Goal: Task Accomplishment & Management: Understand process/instructions

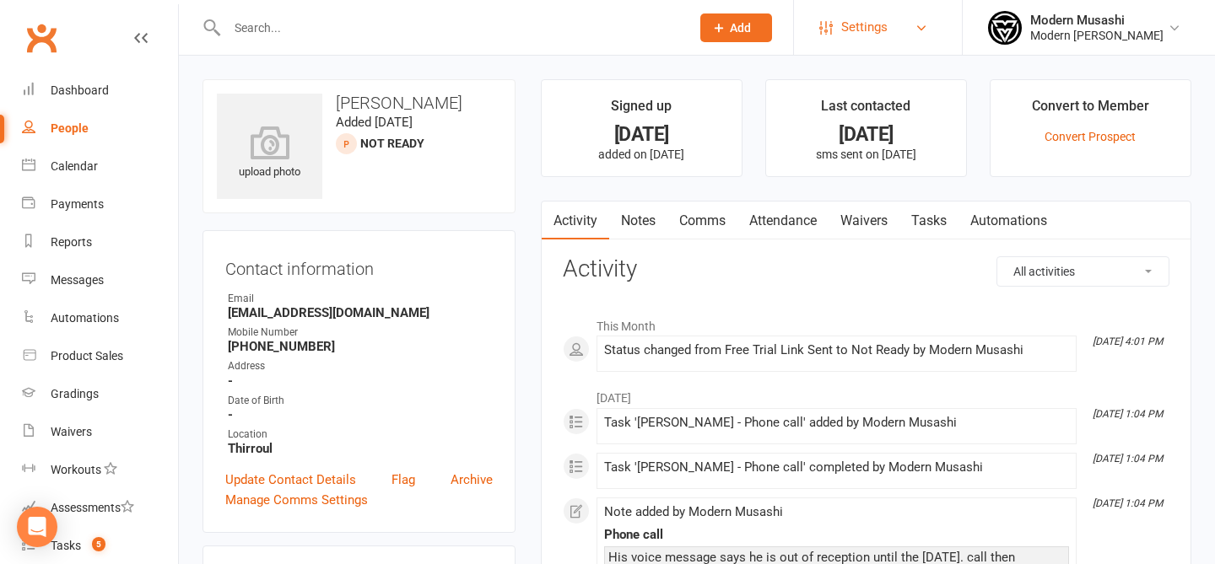
click at [875, 27] on span "Settings" at bounding box center [864, 27] width 46 height 38
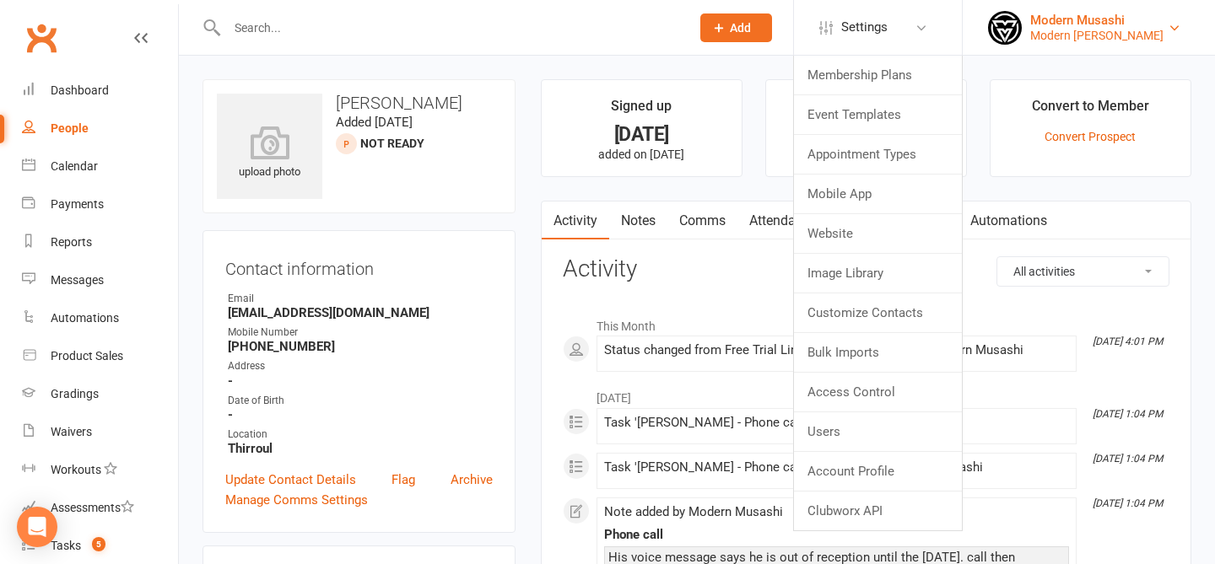
click at [1134, 35] on div "Modern Musashi Thirroul" at bounding box center [1096, 35] width 133 height 15
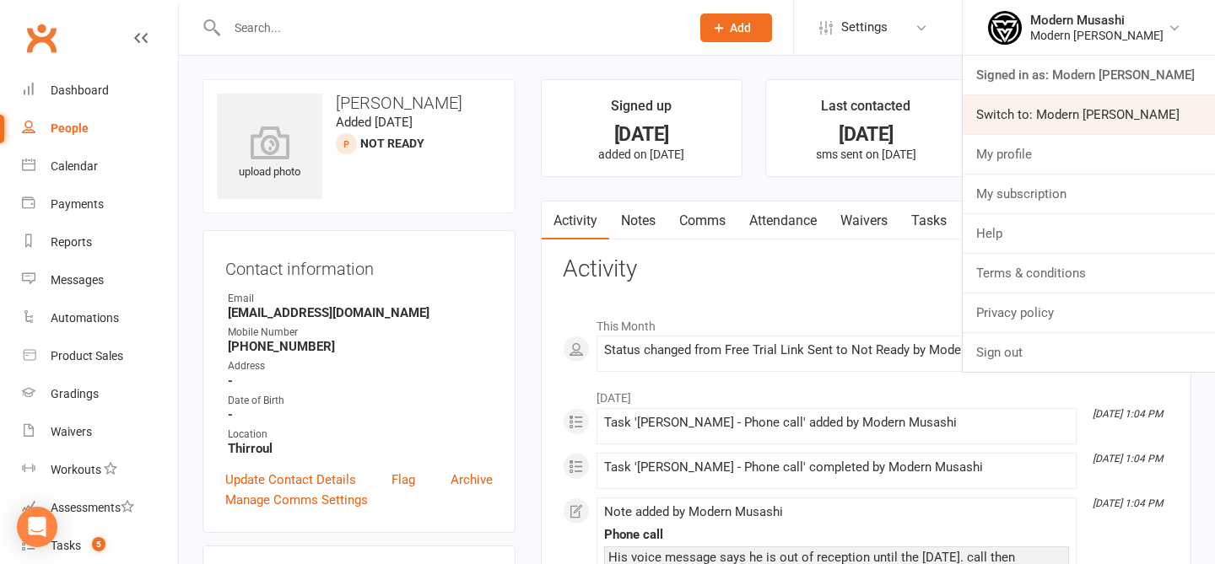
click at [1080, 105] on link "Switch to: Modern Musashi Wollongong" at bounding box center [1088, 114] width 252 height 39
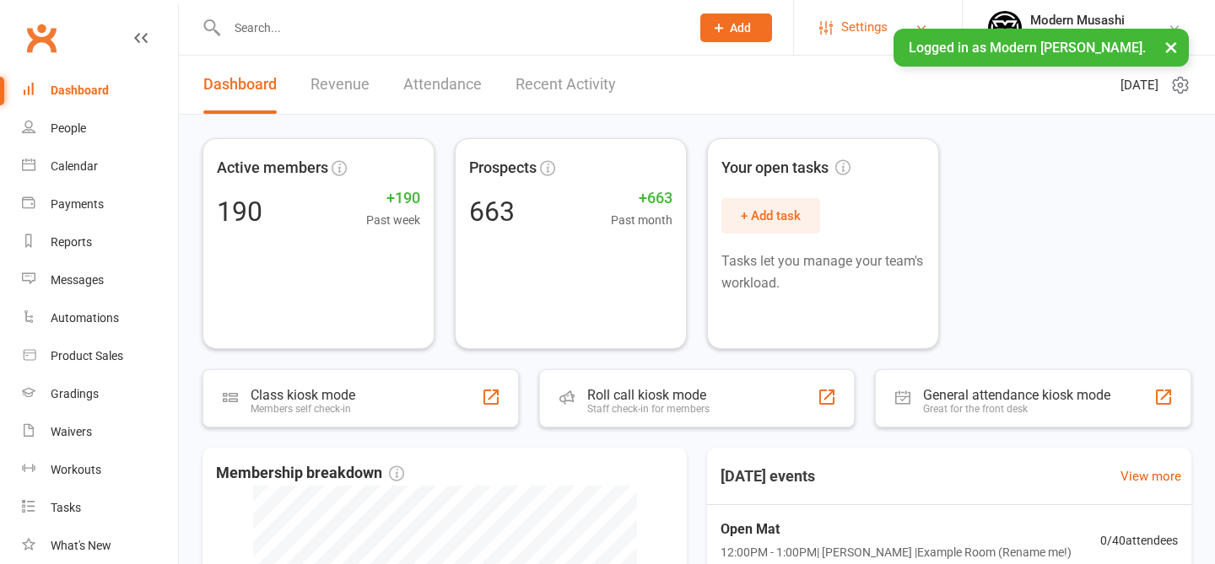
click at [819, 40] on link "Settings" at bounding box center [877, 27] width 117 height 38
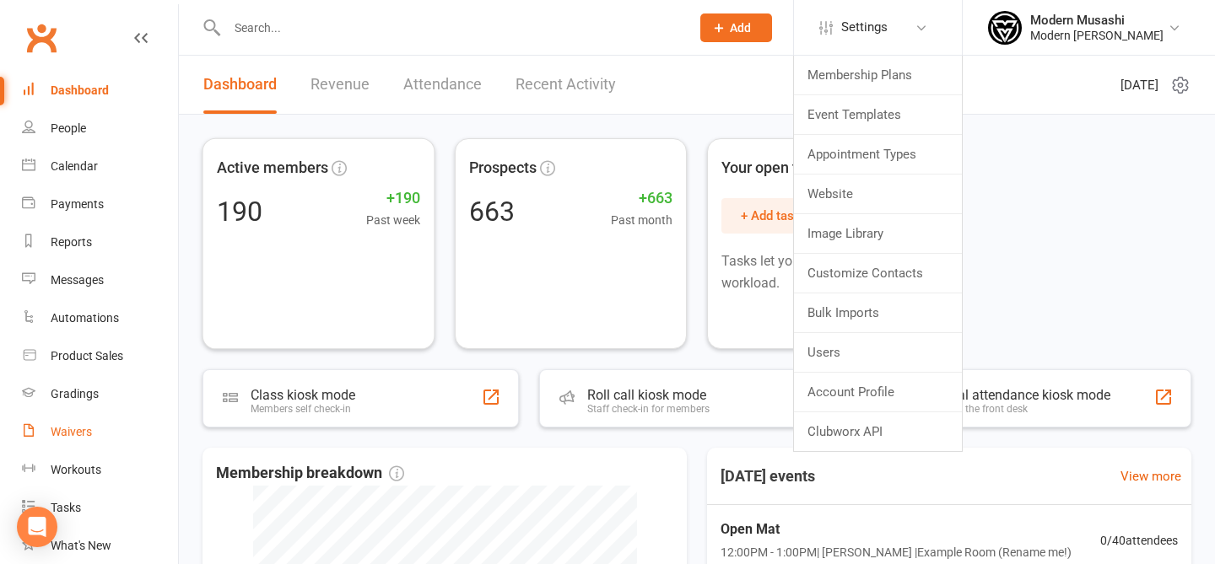
click at [109, 416] on link "Waivers" at bounding box center [100, 432] width 156 height 38
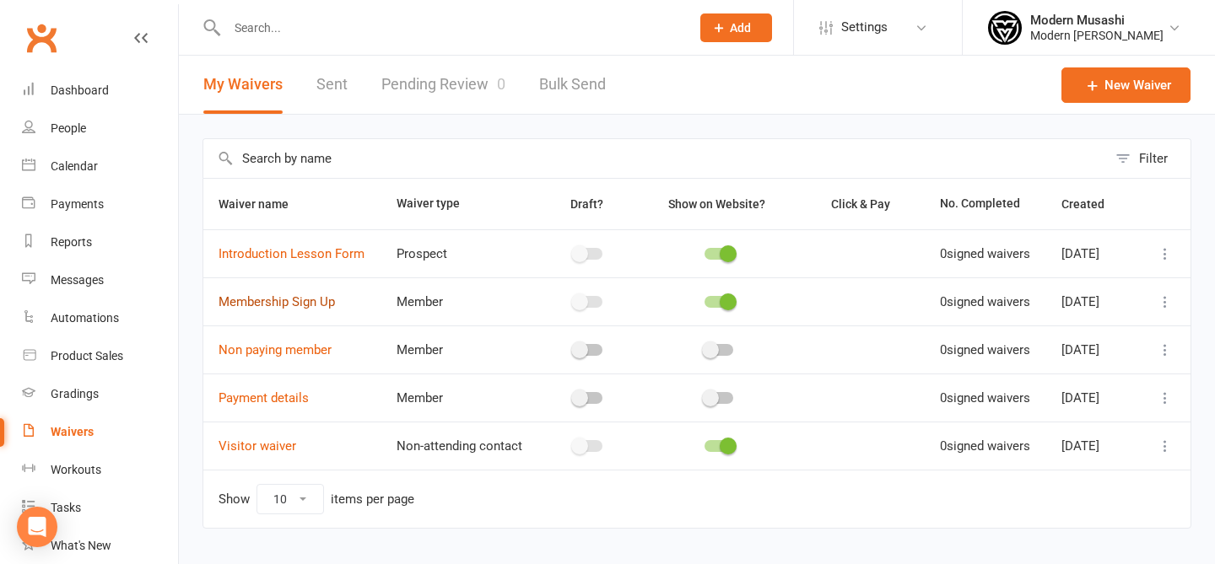
click at [301, 310] on link "Membership Sign Up" at bounding box center [276, 301] width 116 height 15
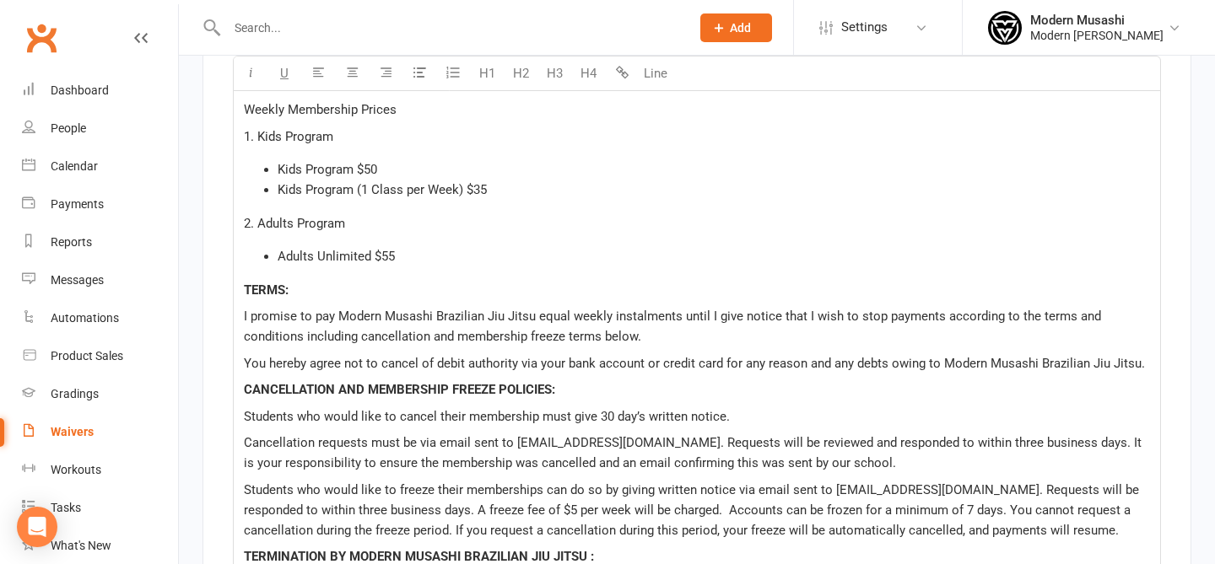
scroll to position [2541, 0]
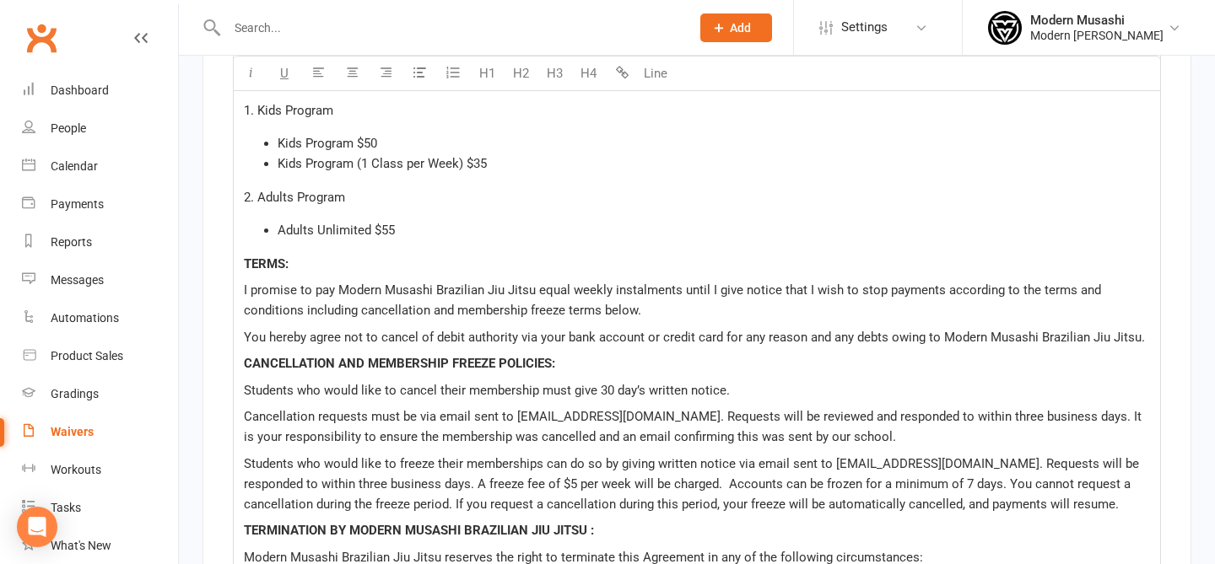
click at [281, 159] on span "Kids Program (1 Class per Week) $35" at bounding box center [381, 163] width 209 height 15
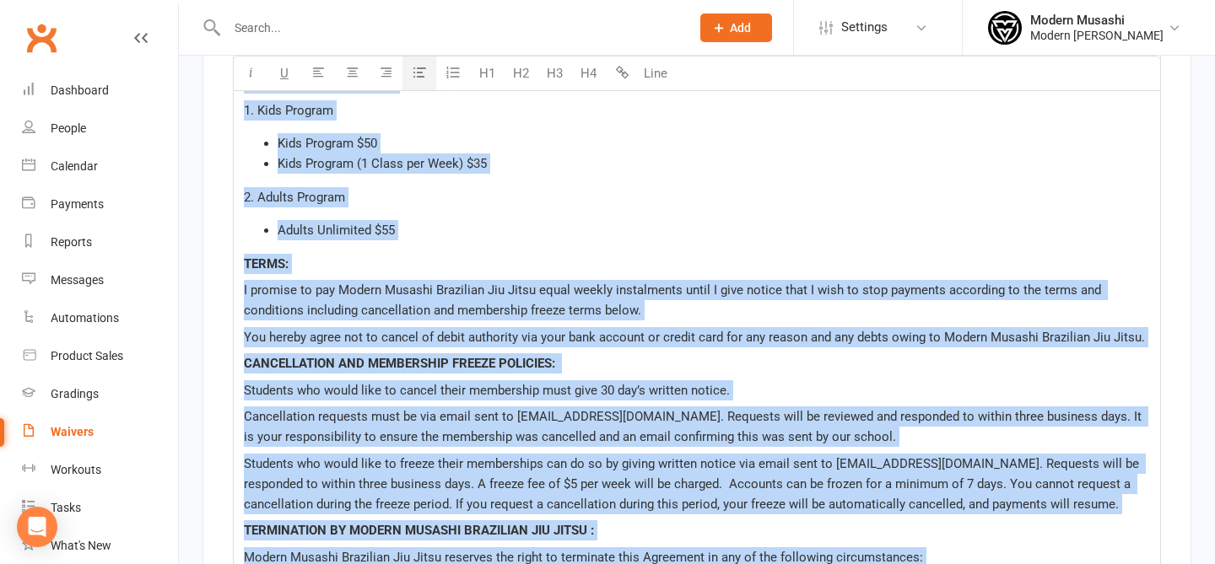
copy div "LOREMIPSUM DOLORSITA Consec Adipiscing Elitse 3. Doei Tempori Utla Etdolor $21 …"
